Goal: Transaction & Acquisition: Purchase product/service

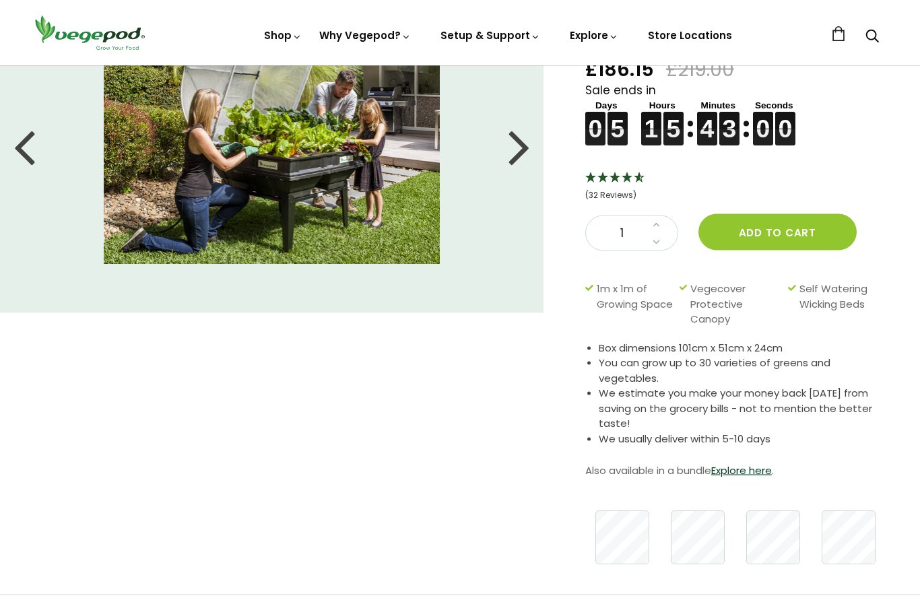
scroll to position [116, 0]
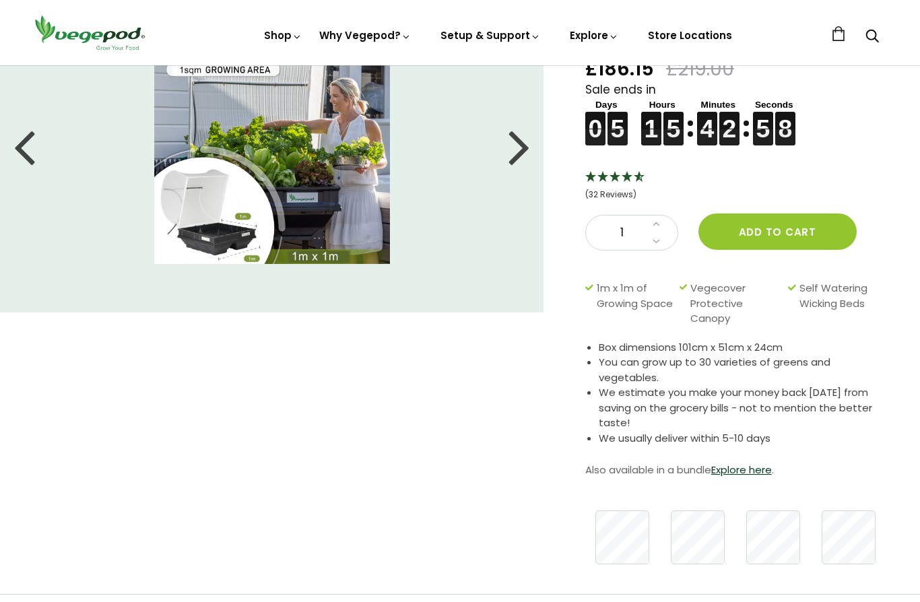
click at [511, 140] on div at bounding box center [519, 146] width 22 height 61
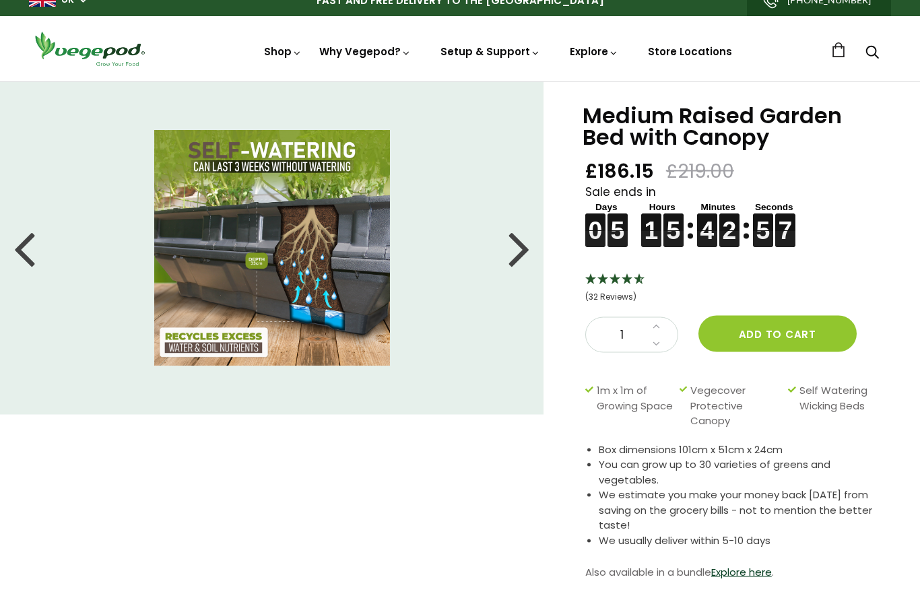
scroll to position [0, 0]
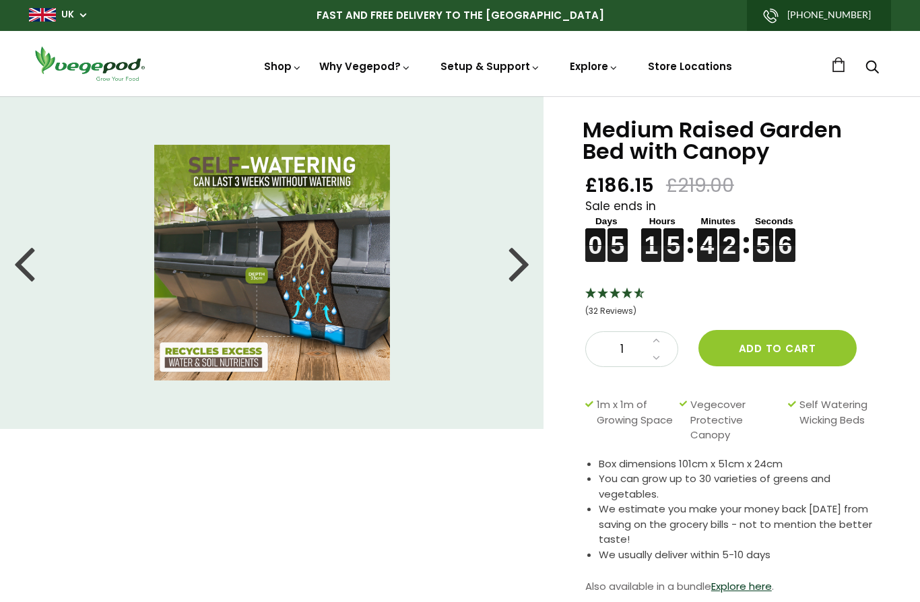
click at [528, 259] on div at bounding box center [519, 262] width 22 height 61
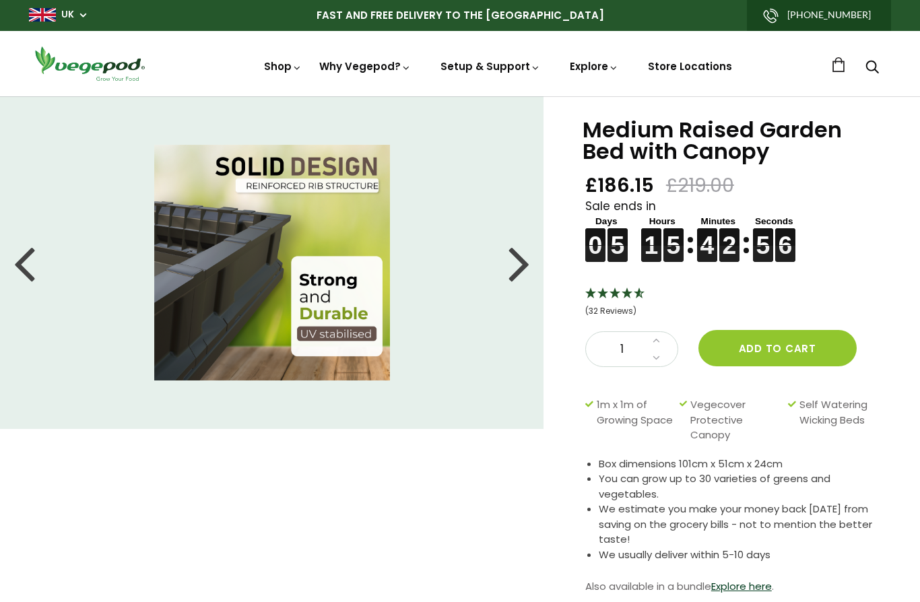
click at [524, 265] on div at bounding box center [519, 262] width 22 height 61
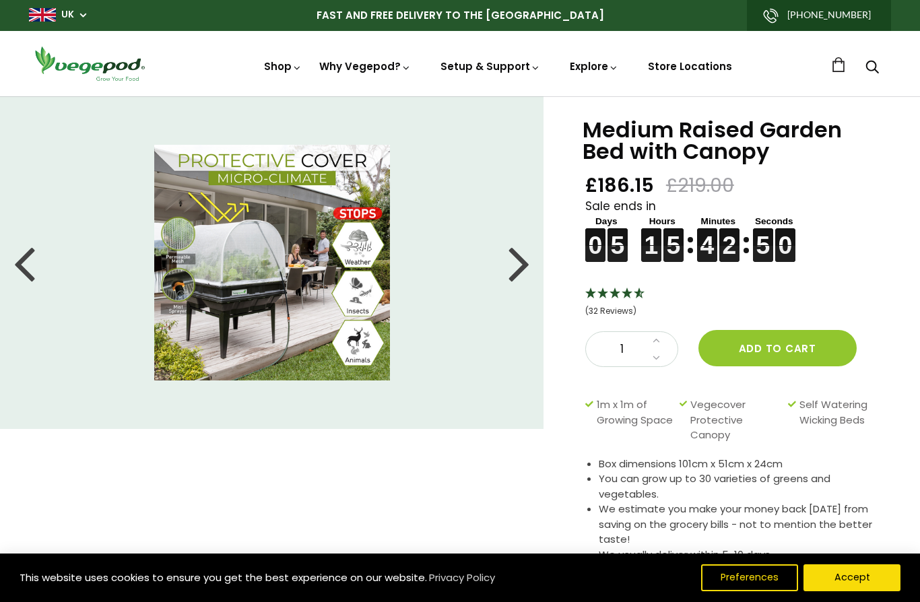
click at [518, 264] on div at bounding box center [519, 262] width 22 height 61
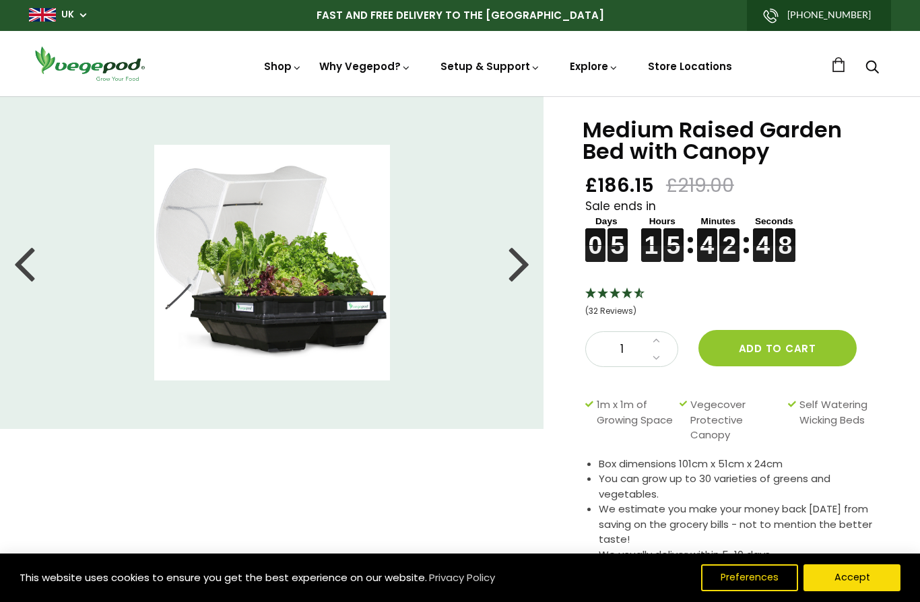
click at [520, 269] on div at bounding box center [519, 262] width 22 height 61
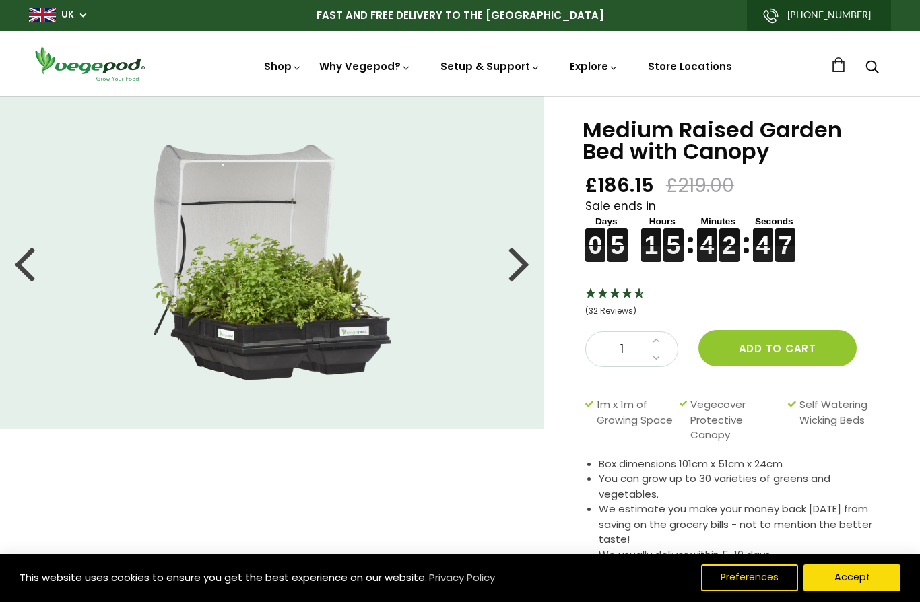
click at [531, 261] on li at bounding box center [271, 263] width 543 height 236
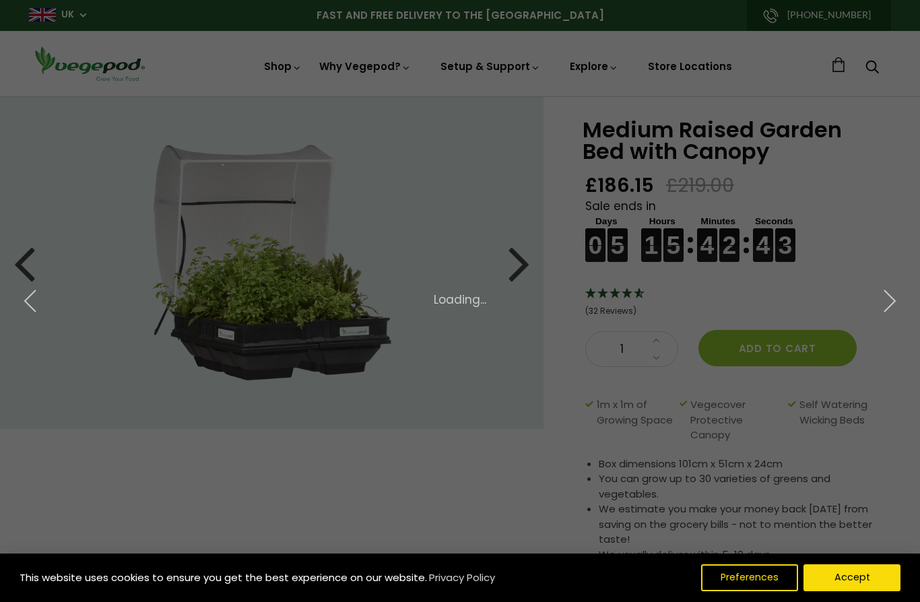
click at [841, 580] on button "Accept" at bounding box center [851, 577] width 97 height 27
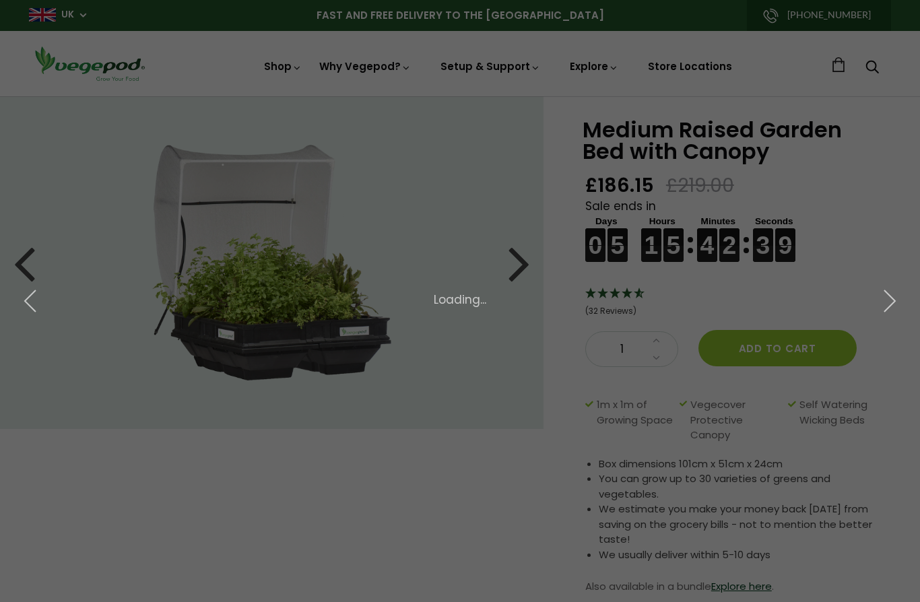
click at [524, 275] on div "× 2 of 11 Loading..." at bounding box center [460, 301] width 920 height 602
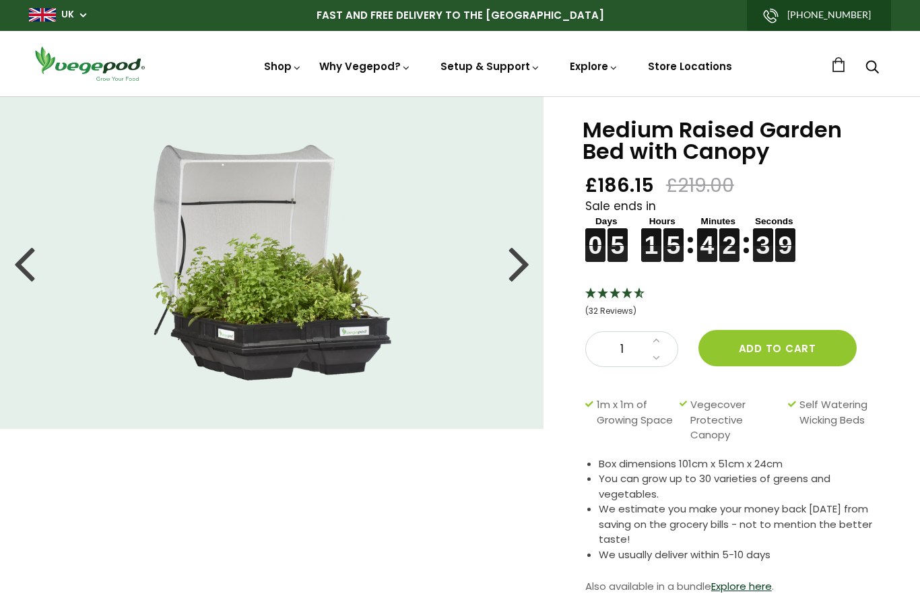
click at [513, 266] on div at bounding box center [519, 262] width 22 height 61
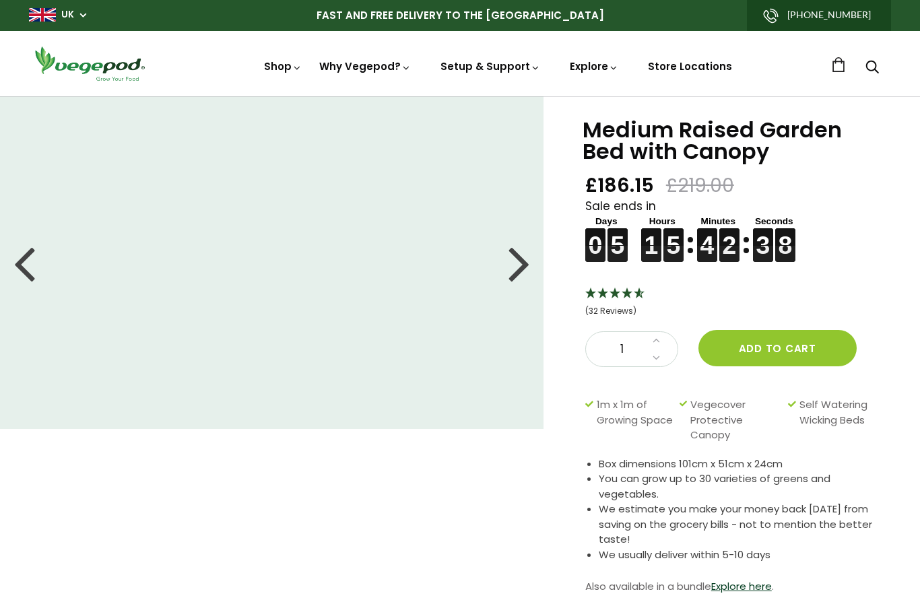
click at [564, 267] on div "Medium Raised Garden Bed with Canopy £186.15 £219.00 Sale ends in 0 0 0 0 5 5 5…" at bounding box center [731, 403] width 376 height 614
click at [509, 262] on div at bounding box center [519, 262] width 22 height 61
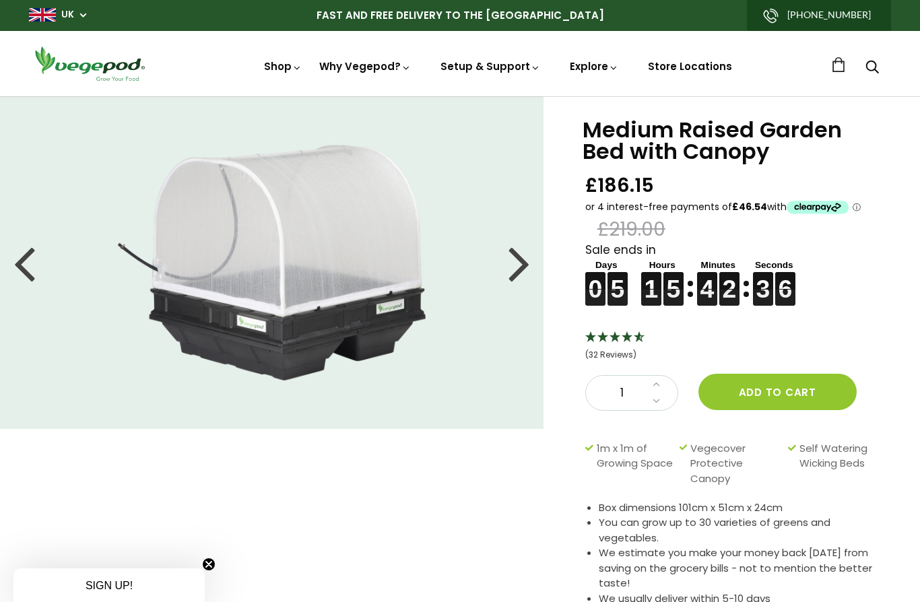
click at [526, 263] on div at bounding box center [519, 262] width 22 height 61
